Goal: Check status: Check status

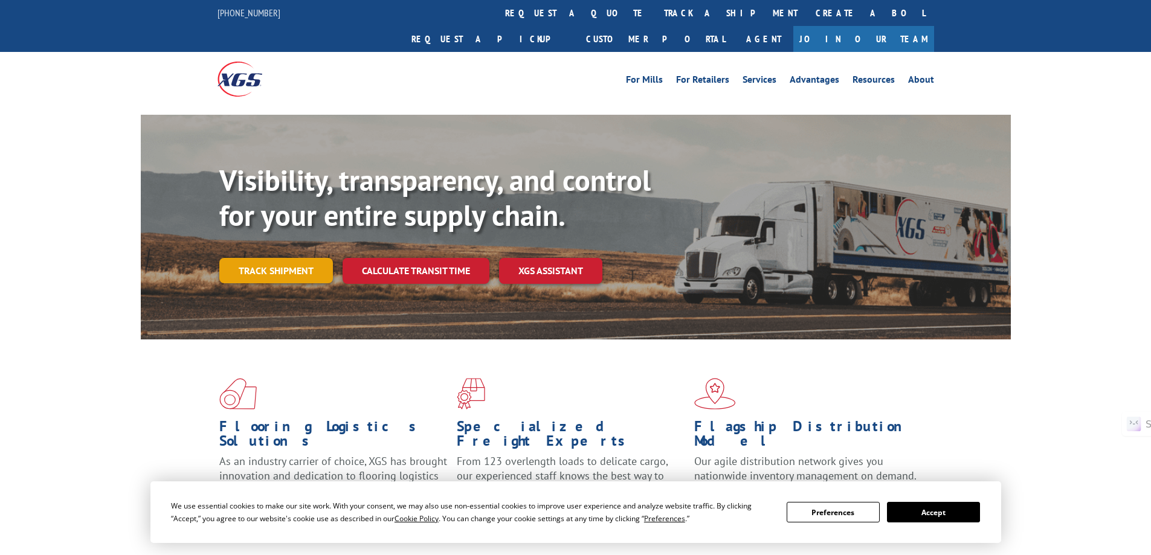
click at [290, 258] on link "Track shipment" at bounding box center [276, 270] width 114 height 25
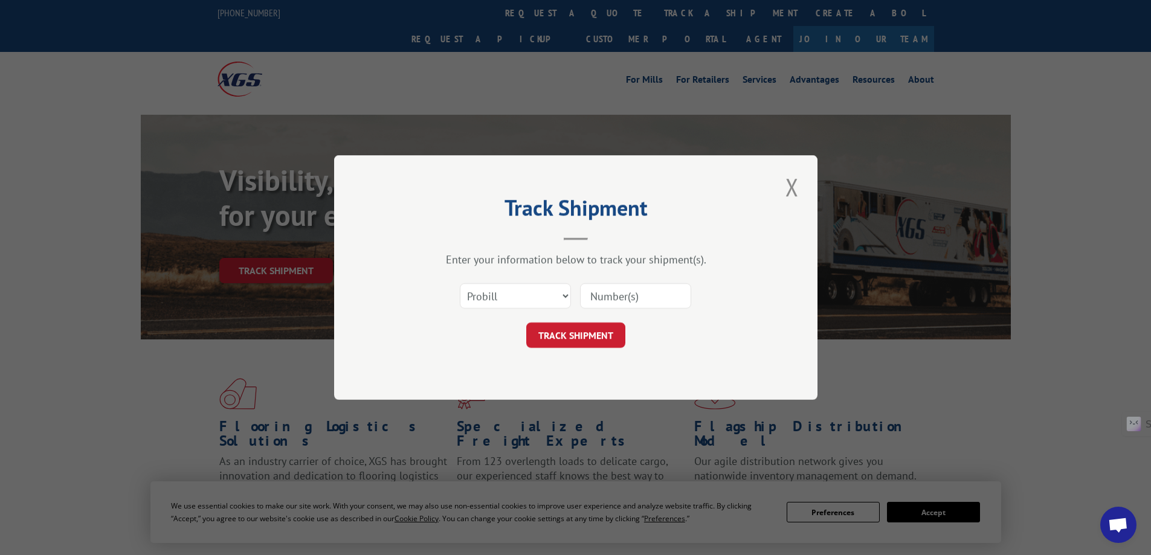
click at [614, 303] on input at bounding box center [635, 295] width 111 height 25
paste input "17511611"
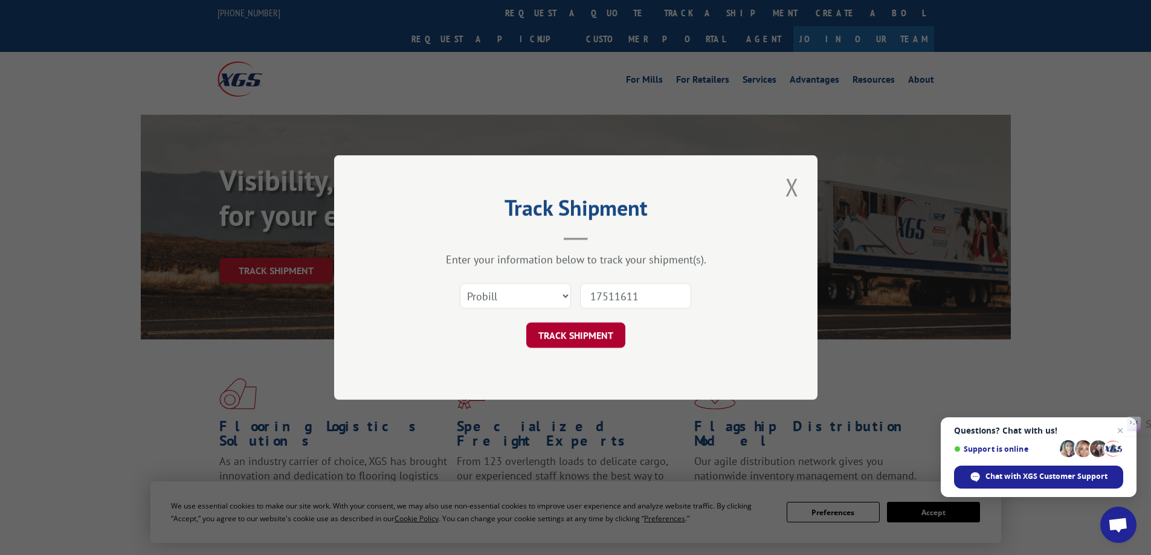
type input "17511611"
click at [592, 338] on button "TRACK SHIPMENT" at bounding box center [575, 335] width 99 height 25
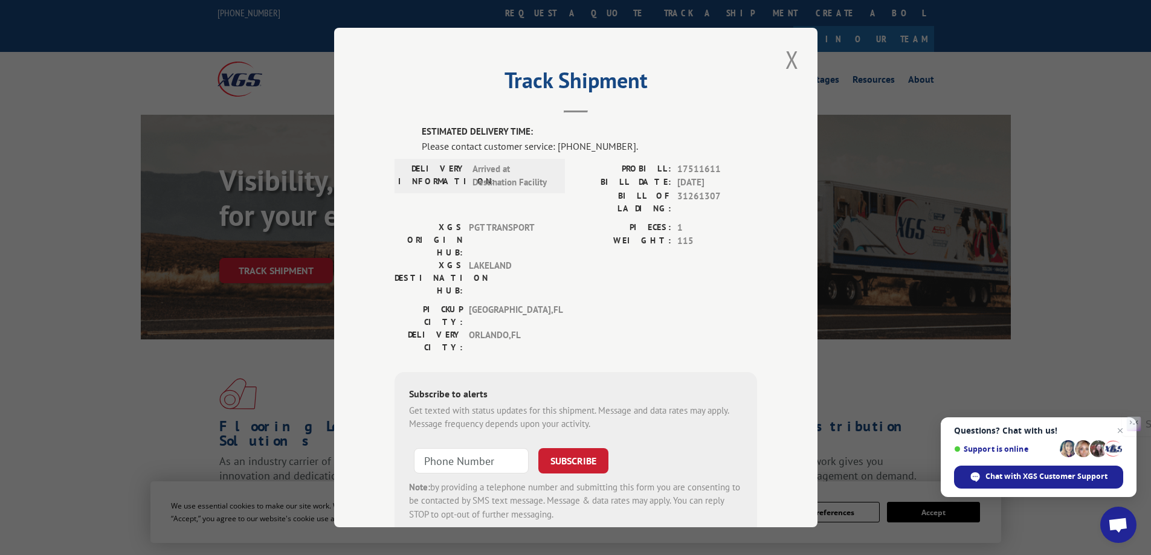
click at [455, 138] on label "ESTIMATED DELIVERY TIME:" at bounding box center [589, 132] width 335 height 14
click at [459, 143] on div "Please contact customer service: [PHONE_NUMBER]." at bounding box center [589, 146] width 335 height 14
copy div "Please contact customer service: [PHONE_NUMBER]."
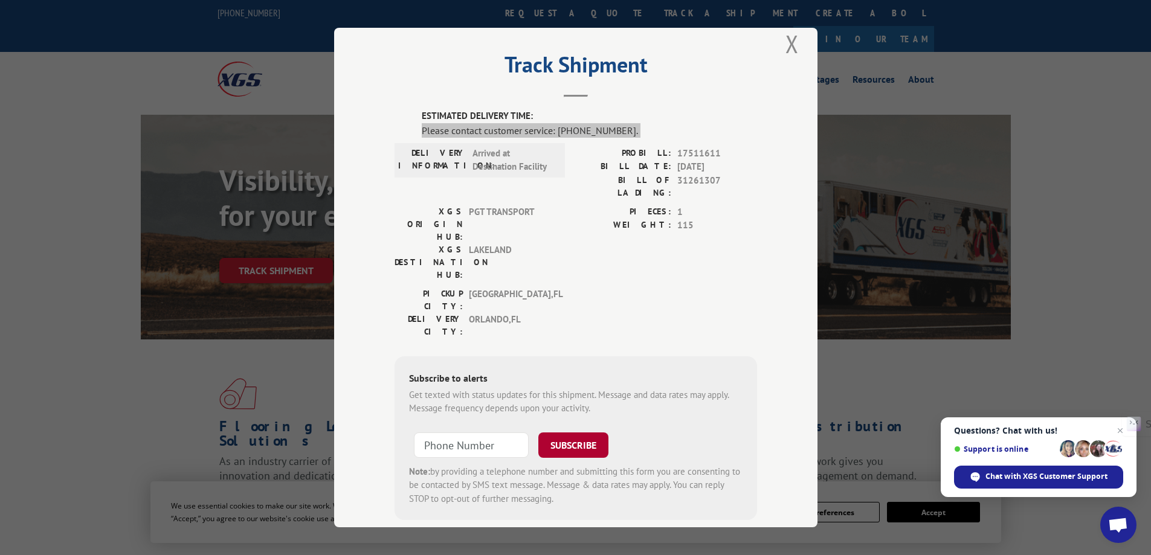
scroll to position [21, 0]
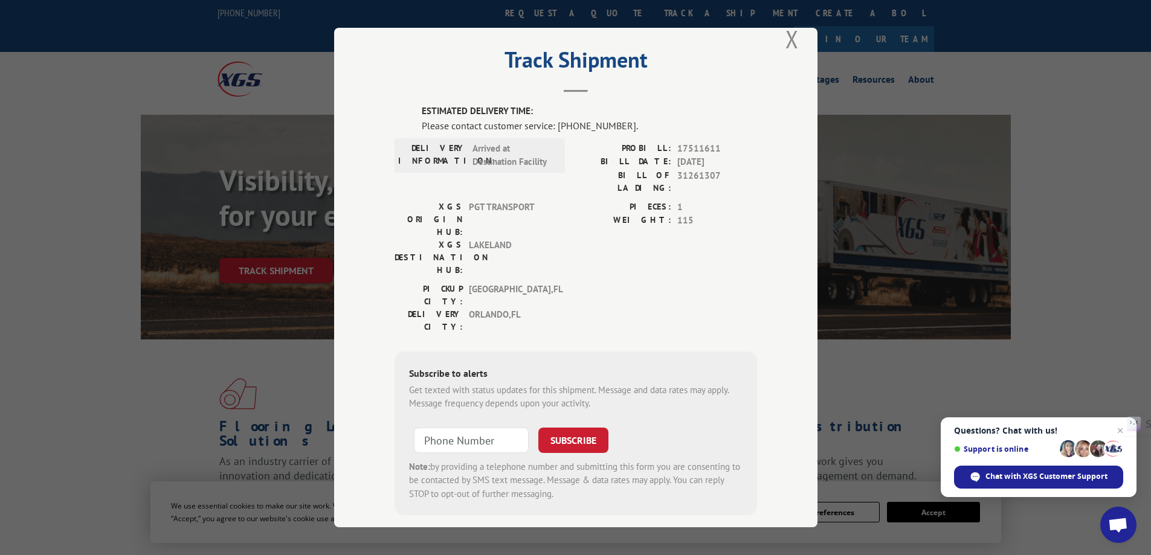
click at [808, 35] on div "Track Shipment ESTIMATED DELIVERY TIME: Please contact customer service: [PHONE…" at bounding box center [575, 277] width 483 height 499
click at [789, 39] on button "Close modal" at bounding box center [792, 38] width 21 height 33
